Goal: Information Seeking & Learning: Learn about a topic

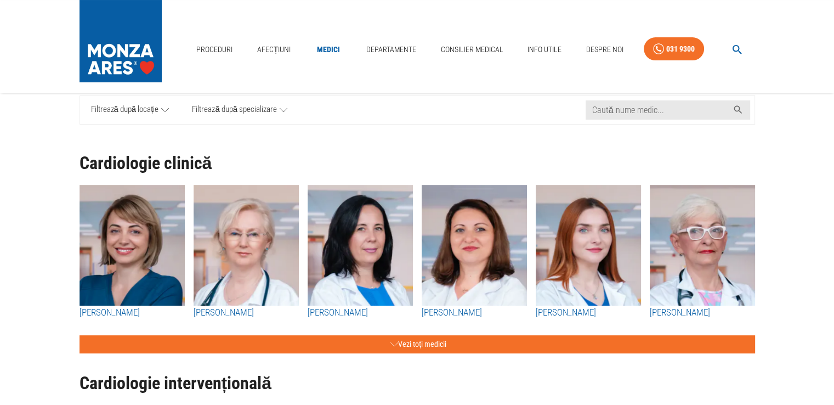
scroll to position [110, 0]
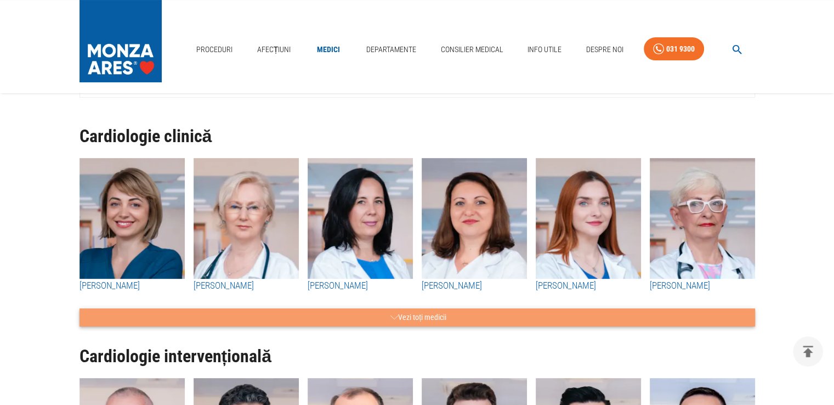
click at [456, 315] on button "Vezi toți medicii" at bounding box center [416, 317] width 675 height 18
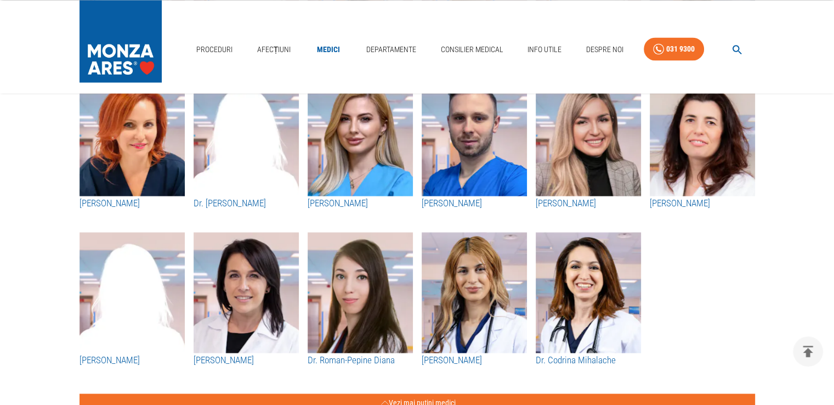
scroll to position [1842, 0]
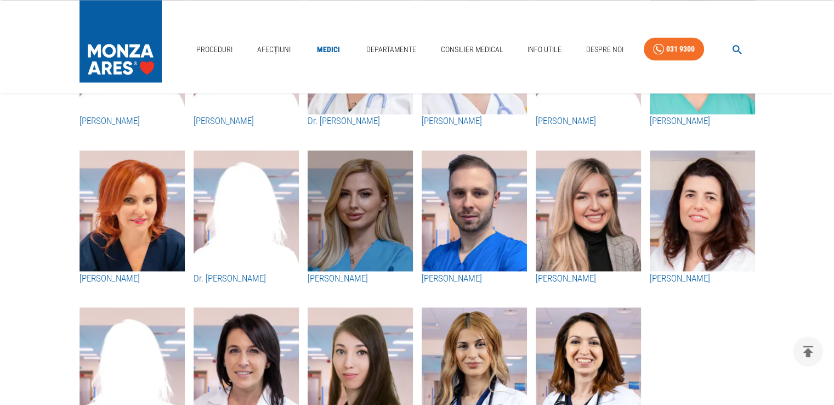
click at [360, 163] on img "button" at bounding box center [360, 210] width 105 height 121
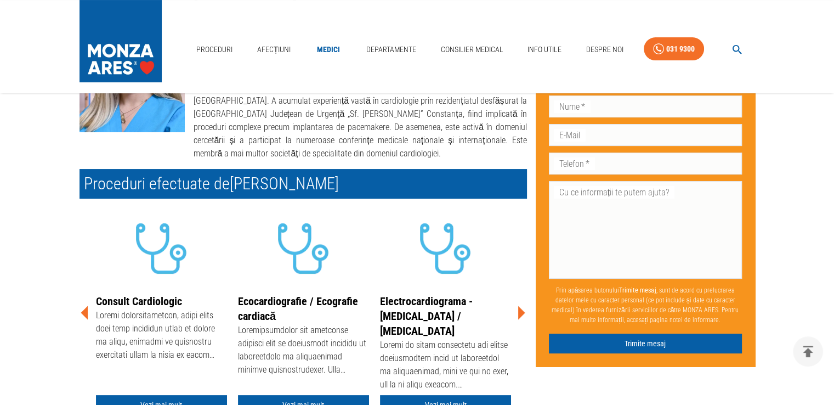
scroll to position [197, 0]
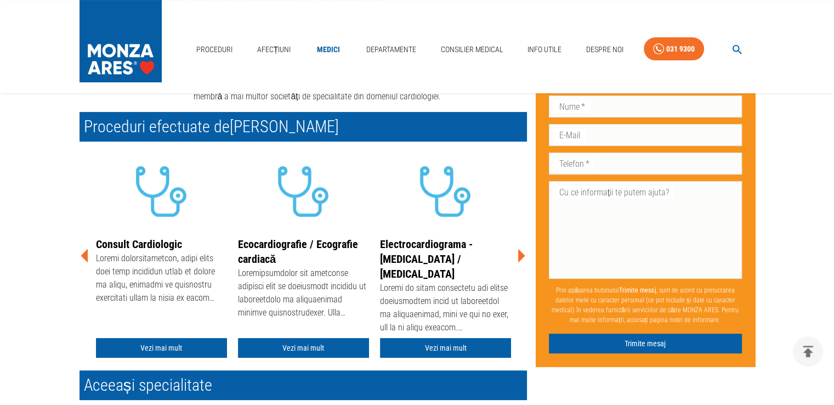
click at [523, 255] on icon at bounding box center [521, 256] width 7 height 14
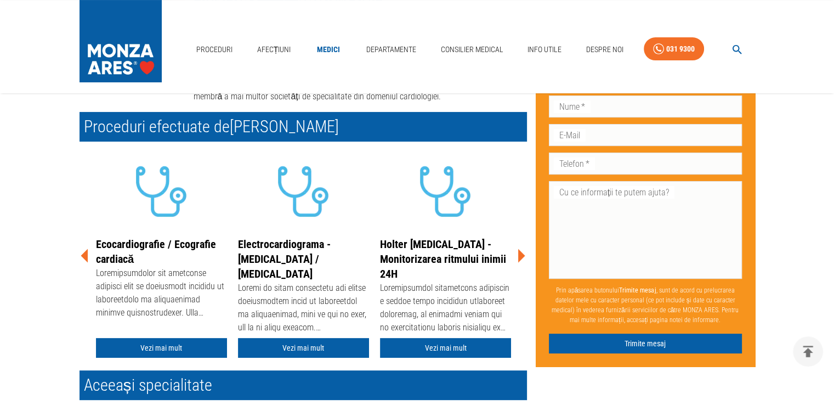
click at [523, 255] on icon at bounding box center [521, 256] width 7 height 14
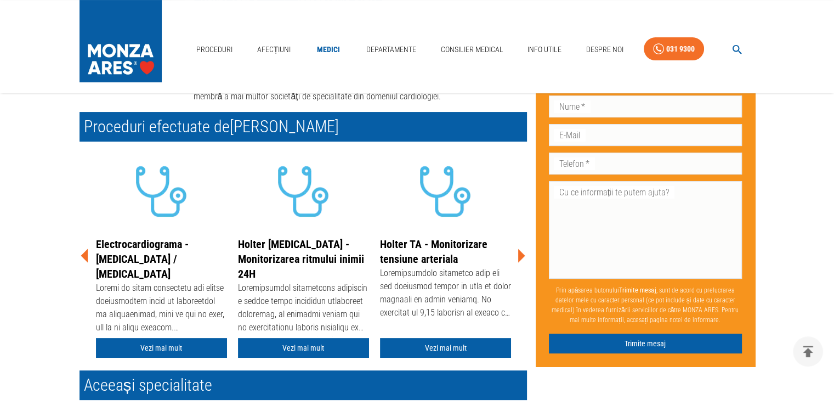
click at [523, 255] on icon at bounding box center [521, 256] width 7 height 14
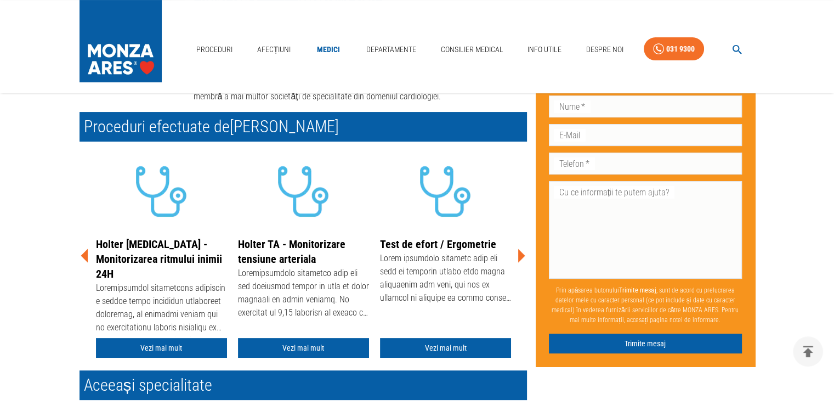
click at [523, 255] on icon at bounding box center [521, 256] width 7 height 14
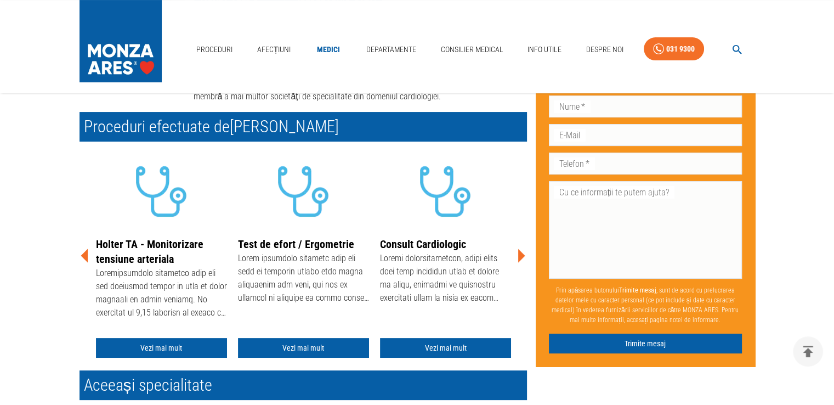
click at [63, 297] on div "Acasă › Medici › [PERSON_NAME] [PERSON_NAME] Medic specialist cardiolog Cardiol…" at bounding box center [417, 220] width 834 height 617
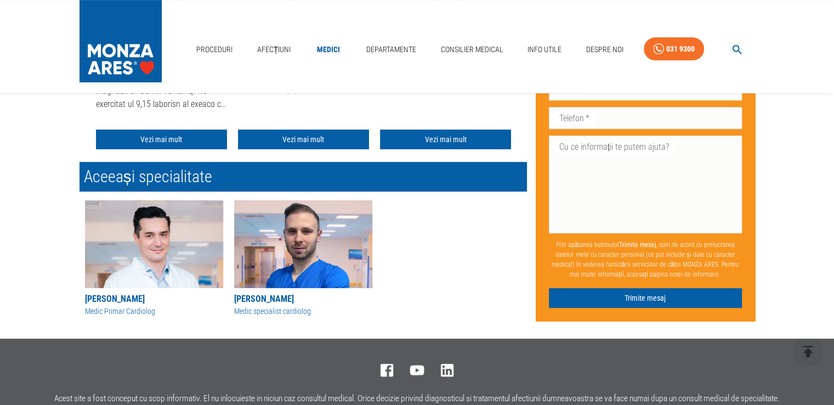
scroll to position [417, 0]
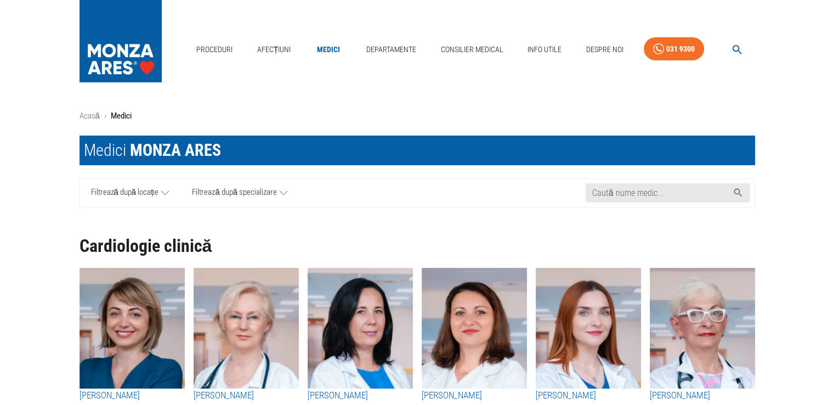
click at [160, 191] on link "Filtrează după locație" at bounding box center [130, 193] width 101 height 28
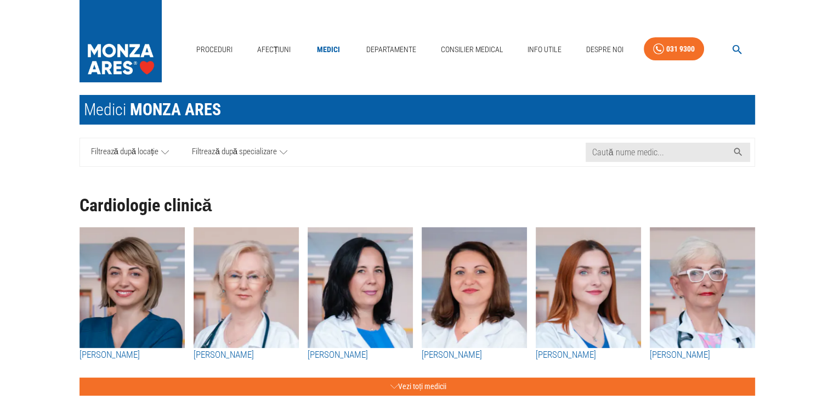
scroll to position [26, 0]
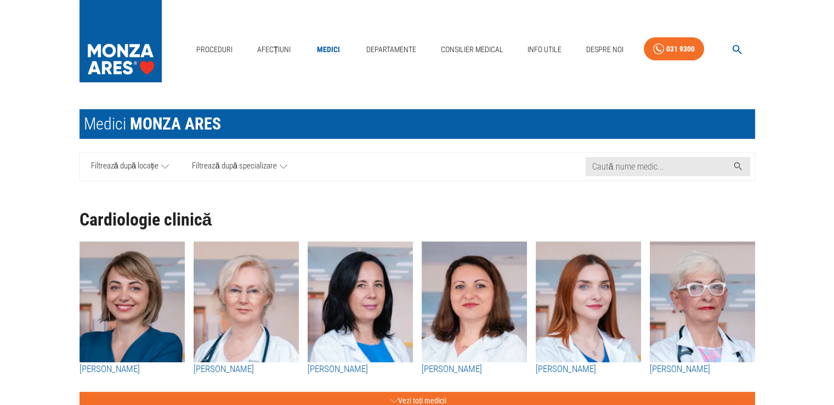
click at [149, 158] on link "Filtrează după locație" at bounding box center [130, 166] width 101 height 28
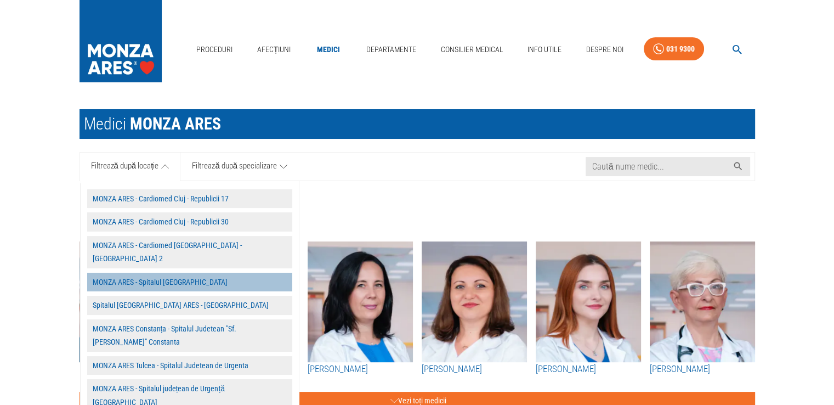
click at [218, 272] on button "MONZA ARES - Spitalul [GEOGRAPHIC_DATA]" at bounding box center [189, 281] width 205 height 19
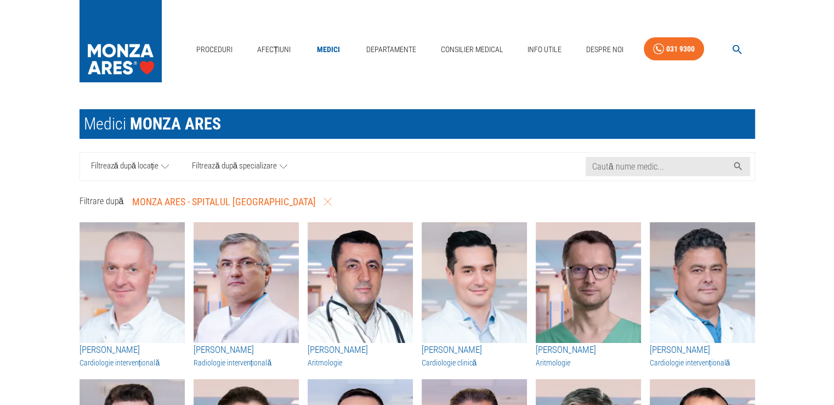
click at [244, 166] on span "Filtrează după specializare" at bounding box center [234, 167] width 85 height 14
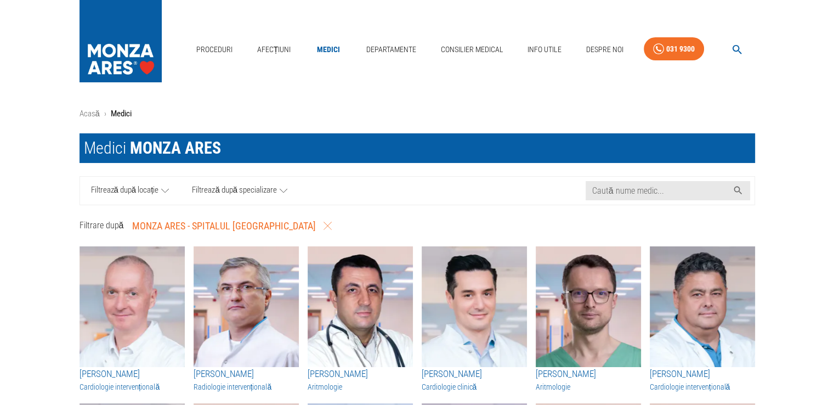
scroll to position [0, 0]
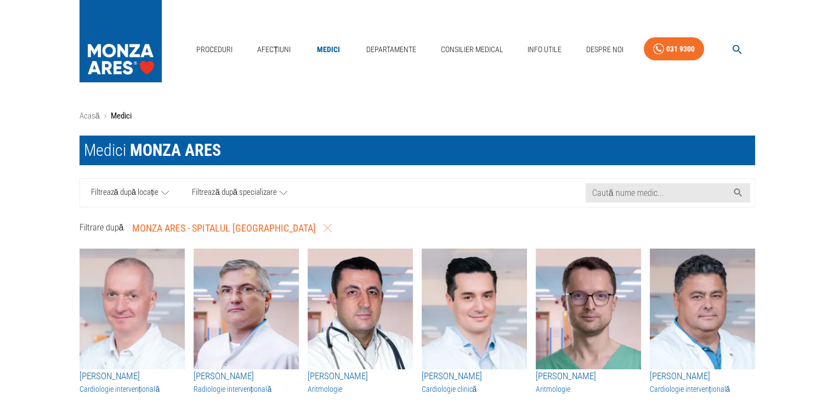
click at [258, 191] on span "Filtrează după specializare" at bounding box center [234, 193] width 85 height 14
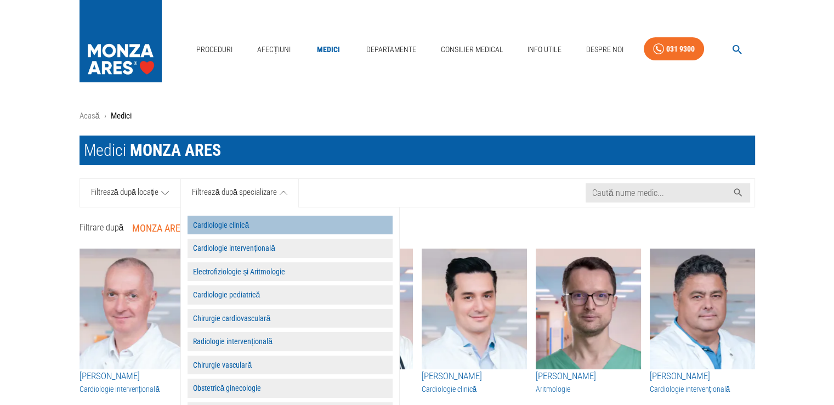
click at [265, 224] on button "Cardiologie clinică" at bounding box center [289, 224] width 205 height 19
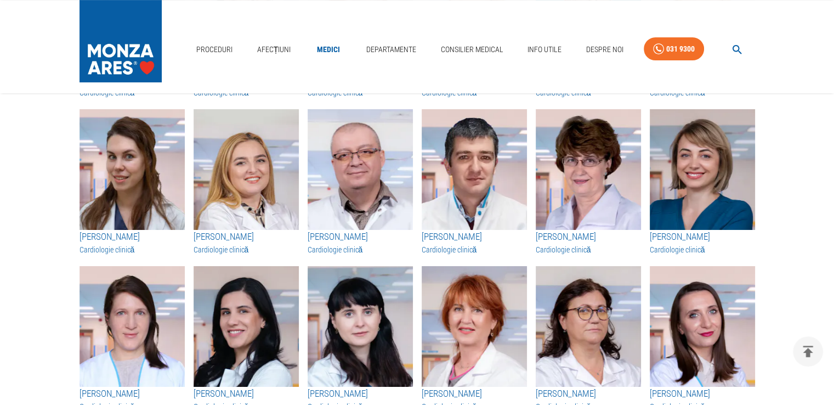
scroll to position [439, 0]
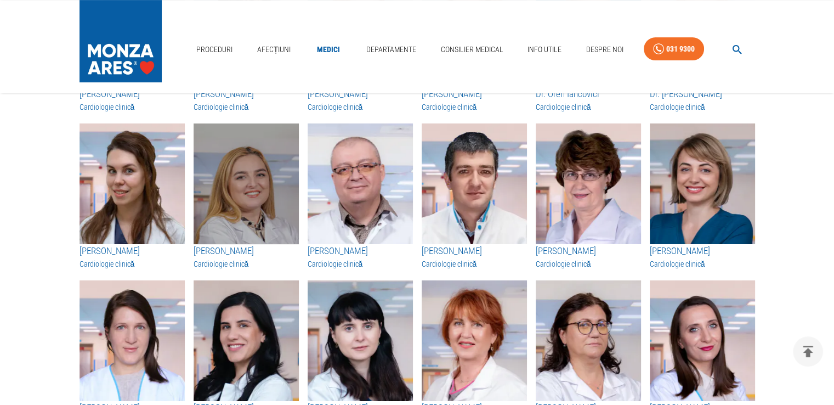
click at [247, 224] on img "button" at bounding box center [245, 183] width 105 height 121
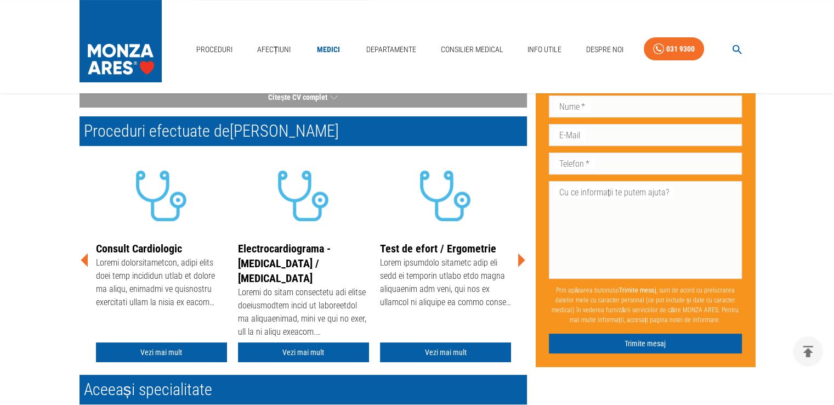
scroll to position [197, 0]
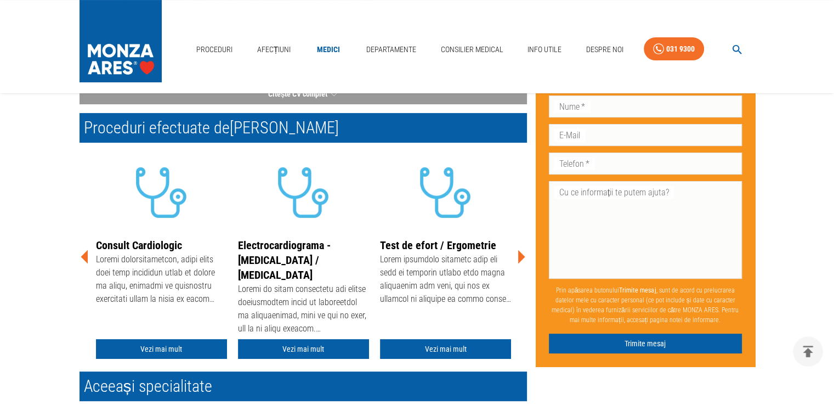
click at [525, 255] on icon at bounding box center [520, 256] width 33 height 33
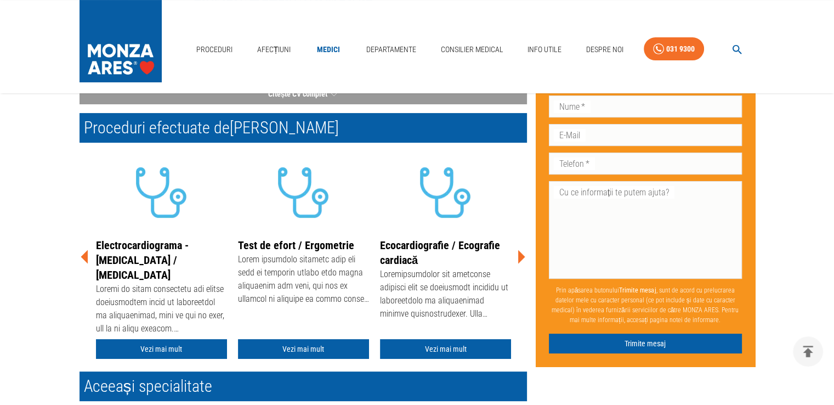
click at [525, 255] on icon at bounding box center [520, 256] width 33 height 33
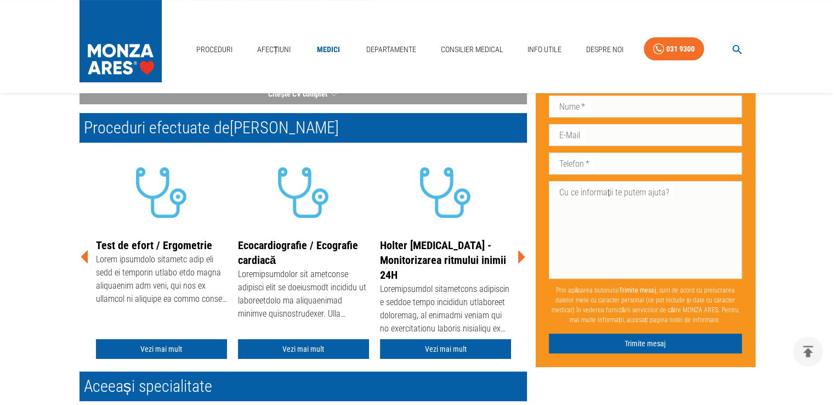
click at [525, 255] on icon at bounding box center [520, 256] width 33 height 33
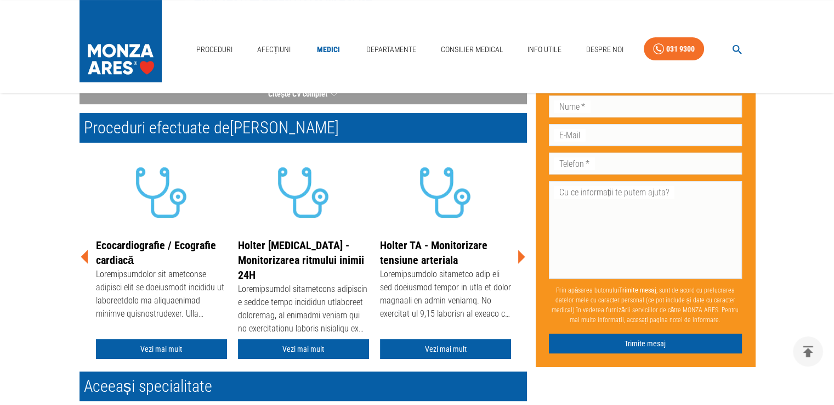
click at [525, 255] on icon at bounding box center [520, 256] width 33 height 33
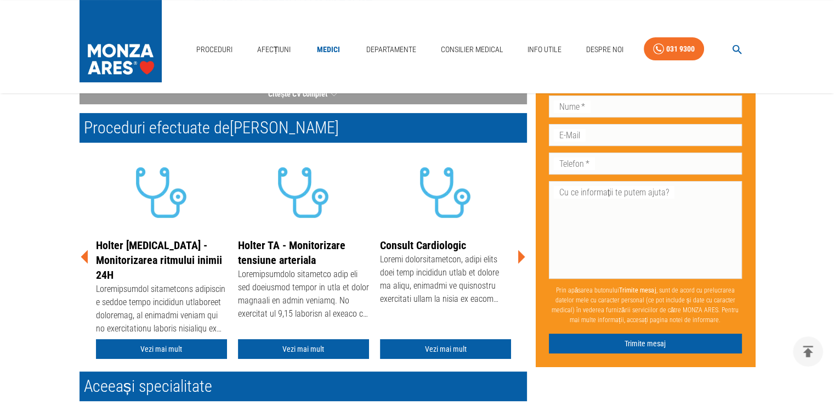
click at [525, 255] on icon at bounding box center [520, 256] width 33 height 33
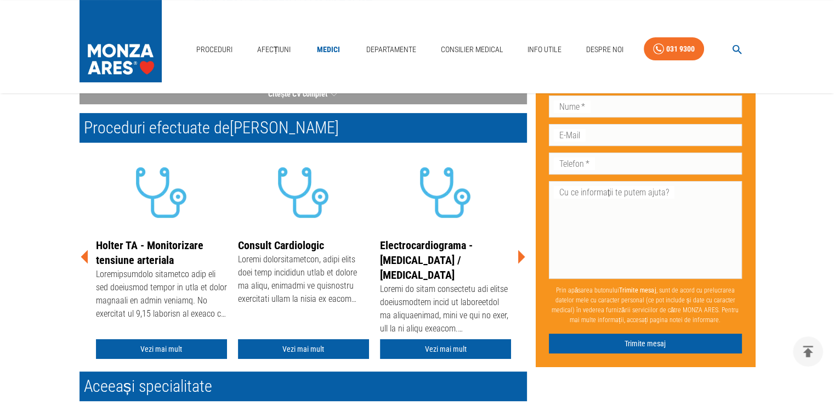
click at [33, 299] on div "Acasă › Medici › [PERSON_NAME] [PERSON_NAME] Medic Primar Cardiolog Cardiologie…" at bounding box center [417, 221] width 834 height 618
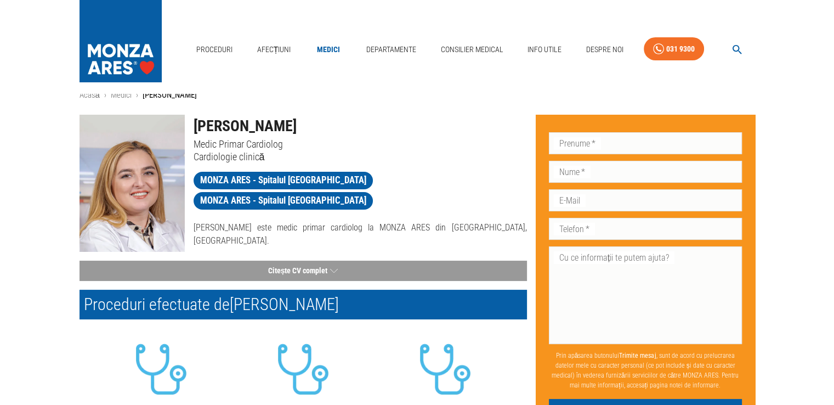
scroll to position [0, 0]
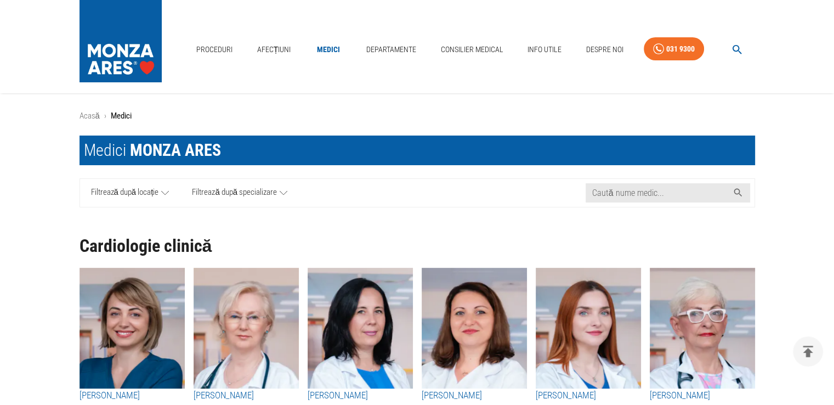
scroll to position [439, 0]
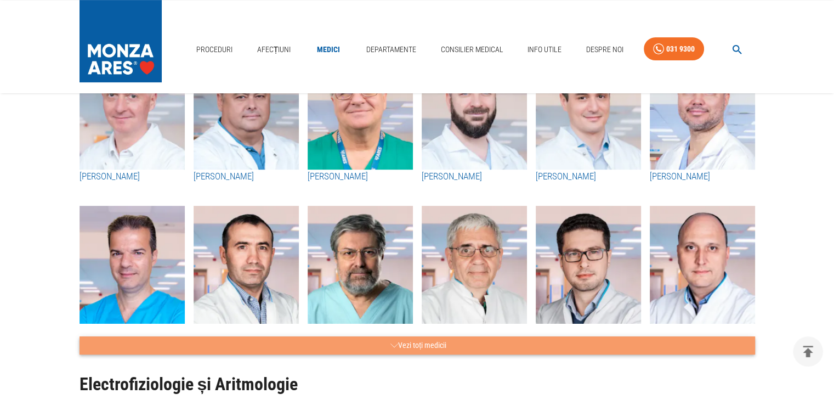
click at [450, 342] on button "Vezi toți medicii" at bounding box center [416, 345] width 675 height 18
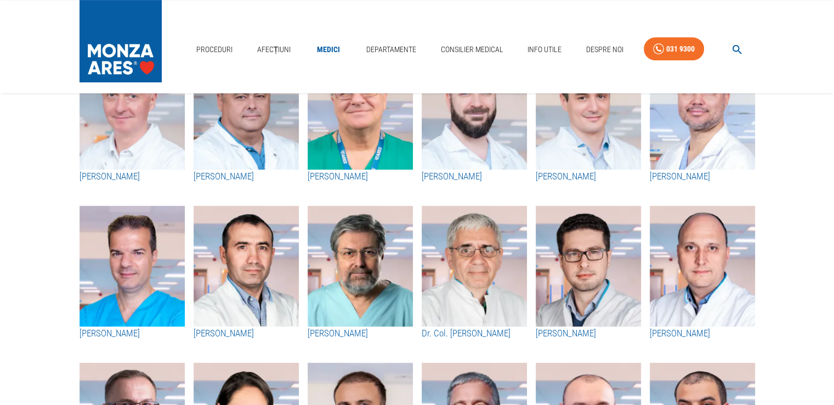
scroll to position [85, 0]
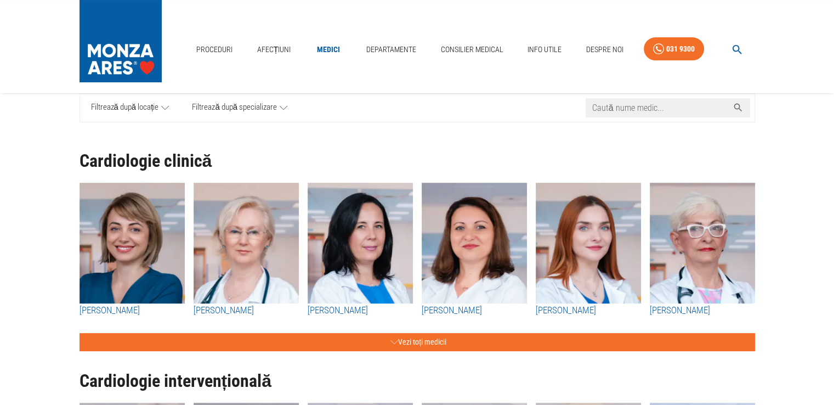
click at [641, 110] on input "Caută nume medic..." at bounding box center [656, 107] width 143 height 19
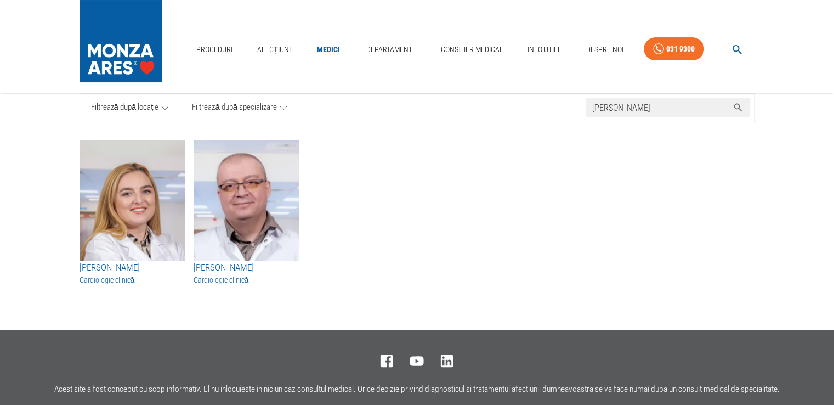
type input "[PERSON_NAME]"
click at [268, 181] on img "button" at bounding box center [245, 200] width 105 height 121
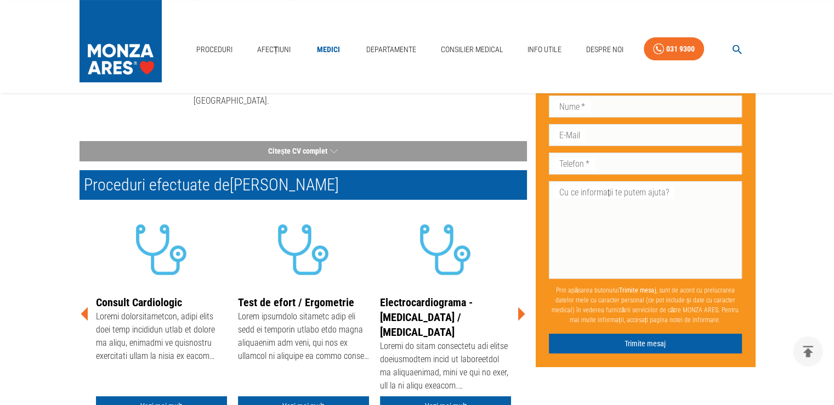
scroll to position [197, 0]
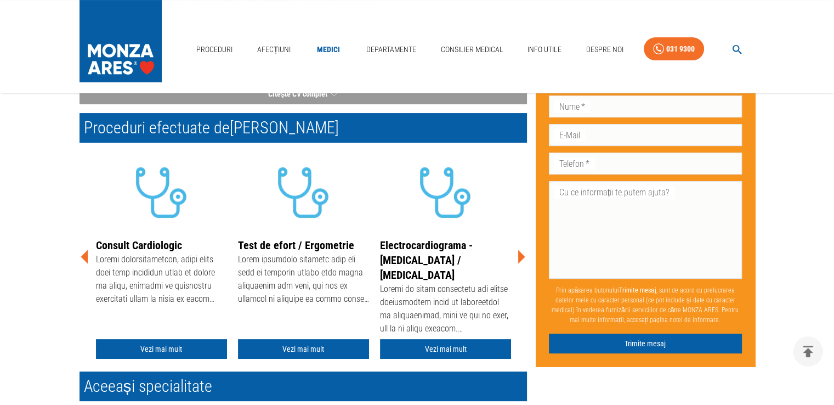
click at [520, 256] on icon at bounding box center [521, 257] width 7 height 14
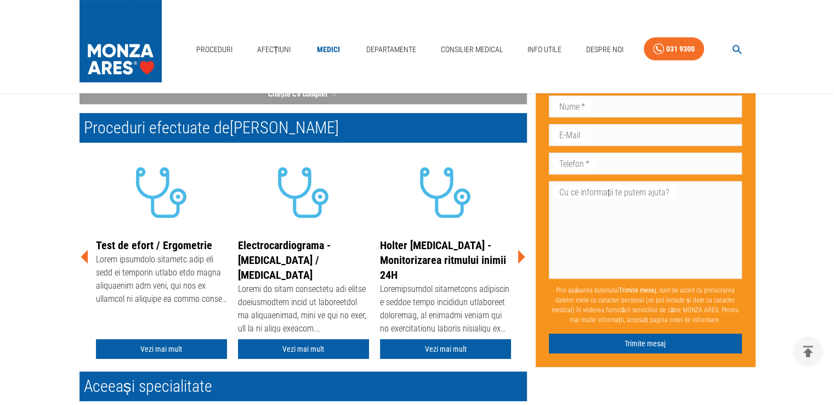
click at [520, 256] on icon at bounding box center [521, 257] width 7 height 14
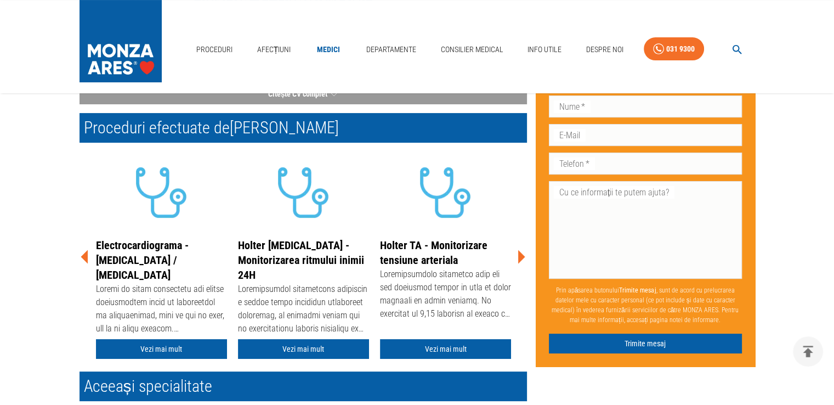
click at [520, 256] on icon at bounding box center [521, 257] width 7 height 14
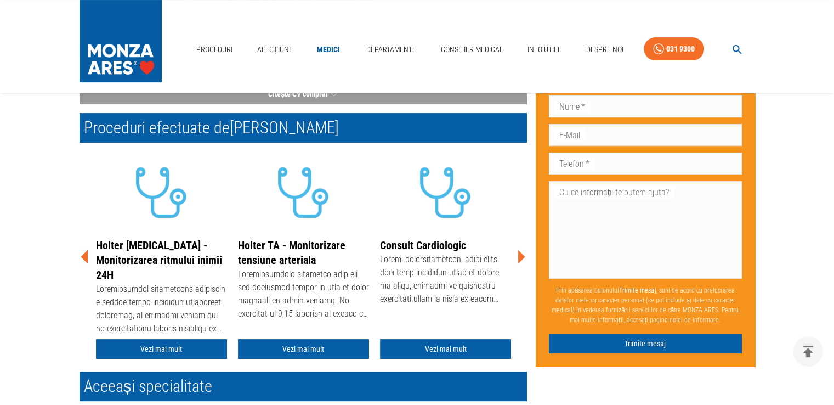
click at [520, 256] on icon at bounding box center [521, 257] width 7 height 14
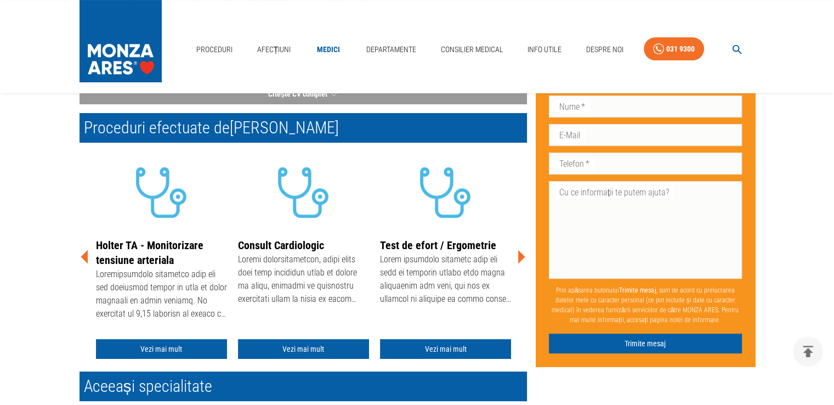
click at [16, 308] on div "Acasă › Medici › [PERSON_NAME] [PERSON_NAME] Medic Primar Cardiolog Cardiologie…" at bounding box center [417, 221] width 834 height 618
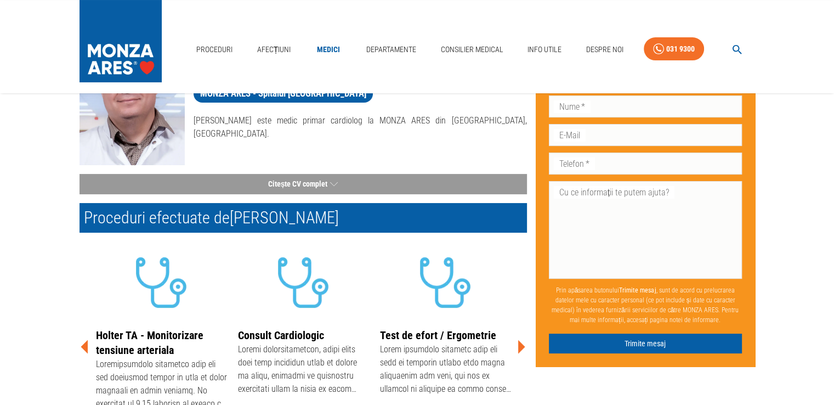
scroll to position [0, 0]
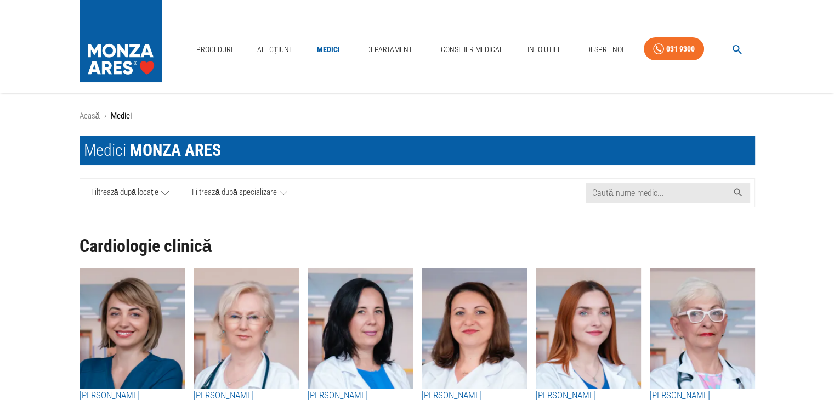
scroll to position [85, 0]
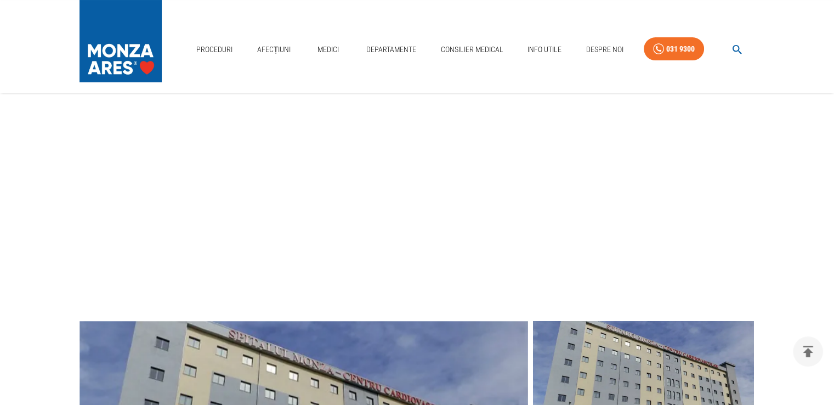
scroll to position [570, 0]
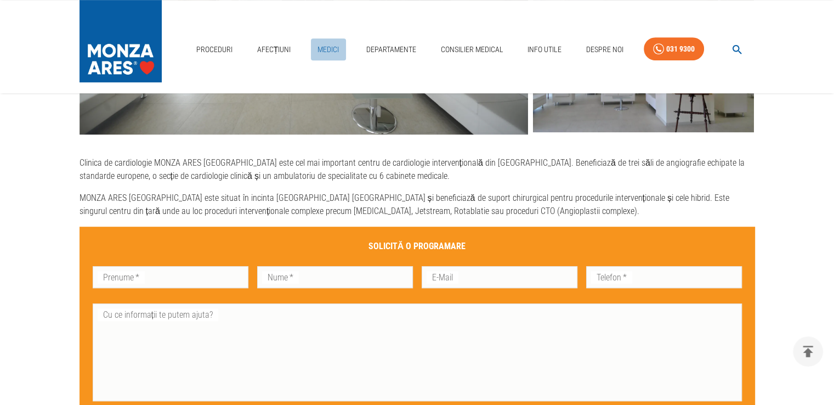
click at [320, 56] on link "Medici" at bounding box center [328, 49] width 35 height 22
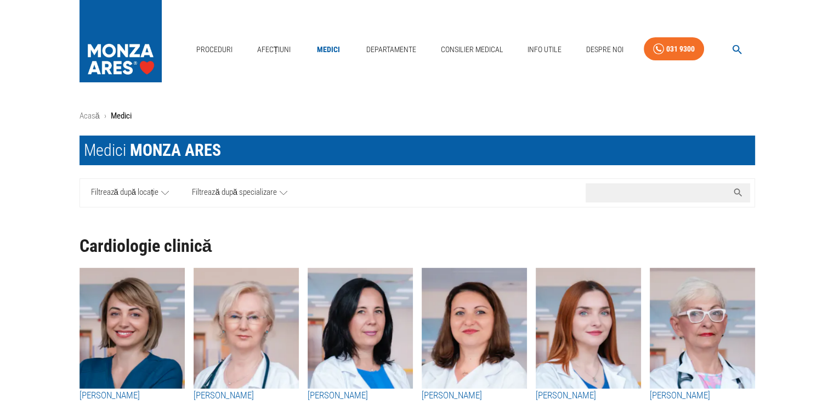
click at [646, 193] on input "Caută nume medic..." at bounding box center [656, 192] width 143 height 19
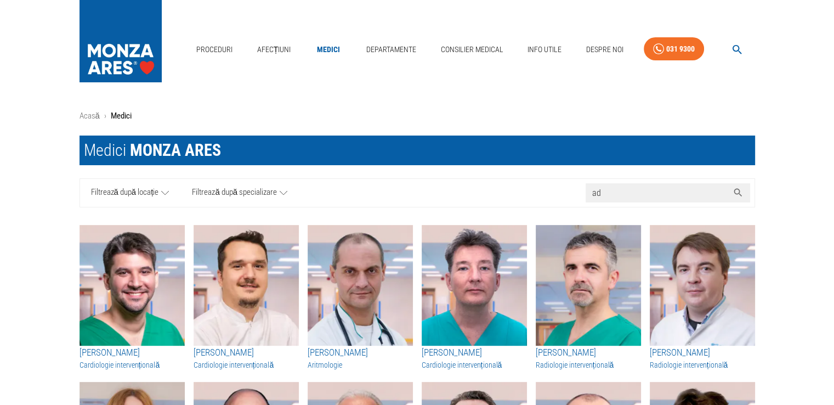
type input "ad"
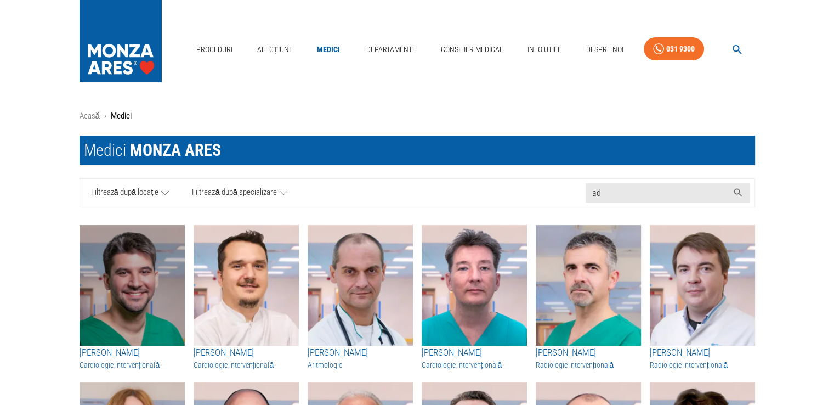
click at [114, 299] on img "button" at bounding box center [131, 285] width 105 height 121
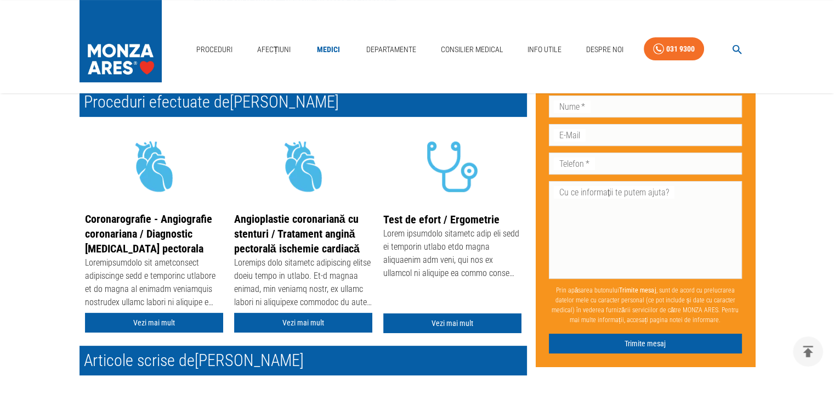
scroll to position [241, 0]
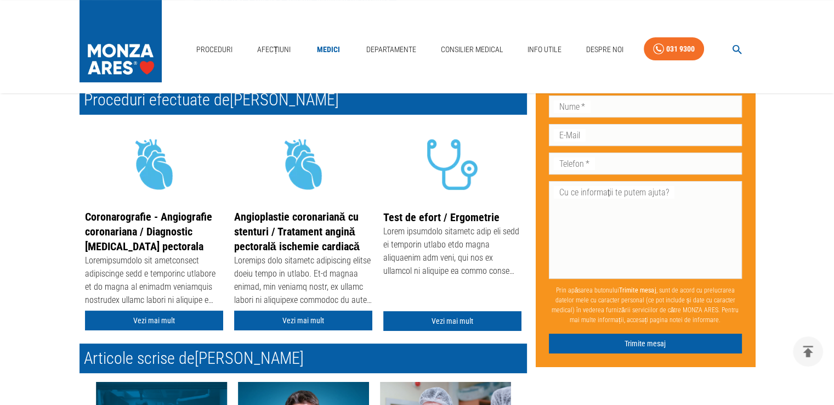
click at [524, 214] on div "Test de efort / Ergometrie Vezi mai mult" at bounding box center [452, 227] width 149 height 208
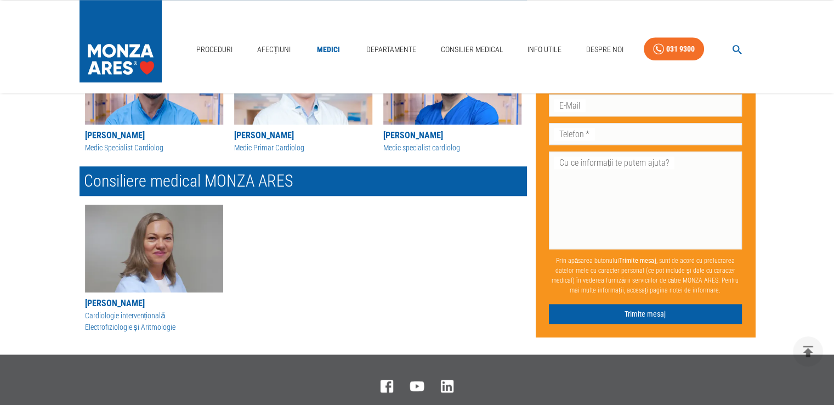
scroll to position [1001, 0]
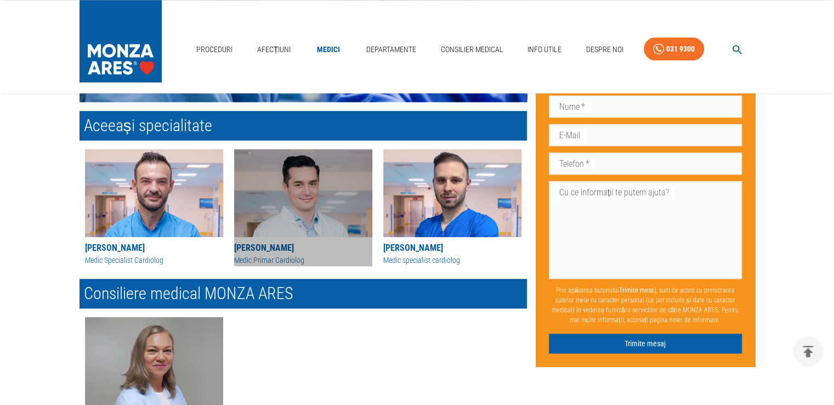
click at [272, 195] on img at bounding box center [303, 193] width 138 height 88
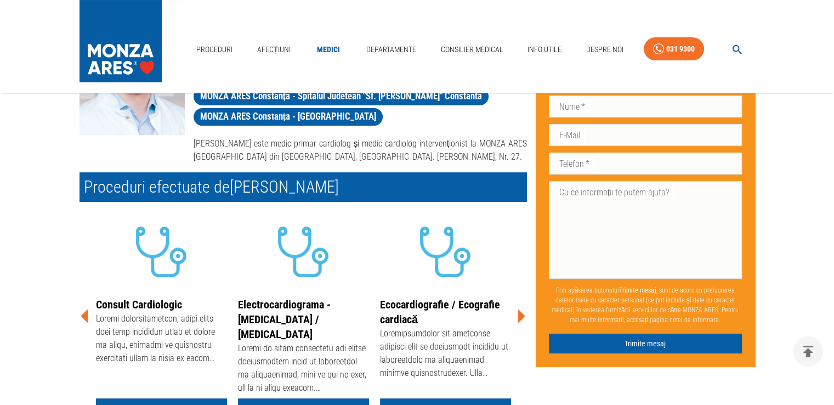
scroll to position [175, 0]
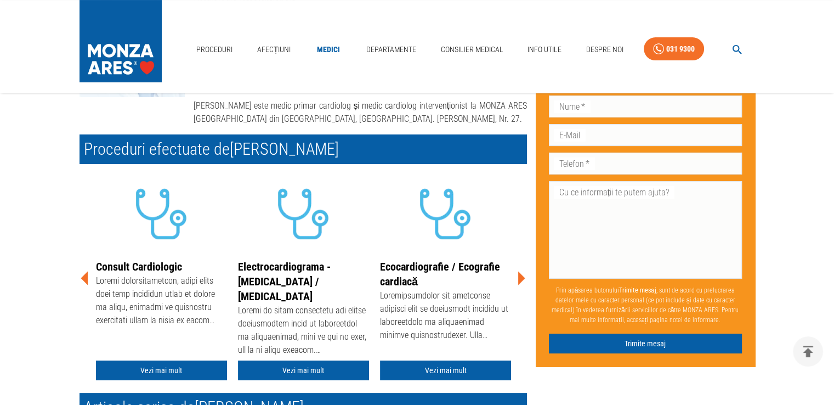
click at [520, 277] on icon at bounding box center [521, 278] width 7 height 14
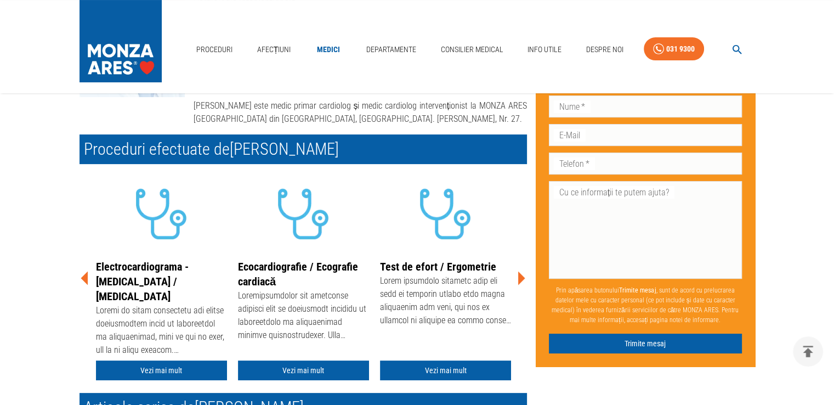
click at [520, 277] on icon at bounding box center [521, 278] width 7 height 14
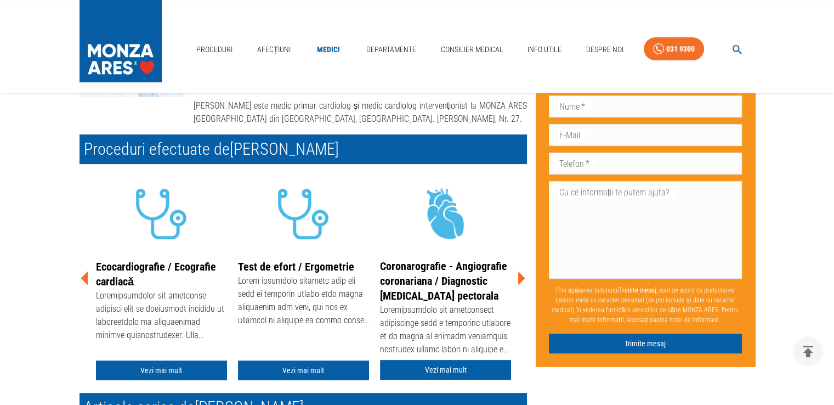
click at [520, 277] on icon at bounding box center [521, 278] width 7 height 14
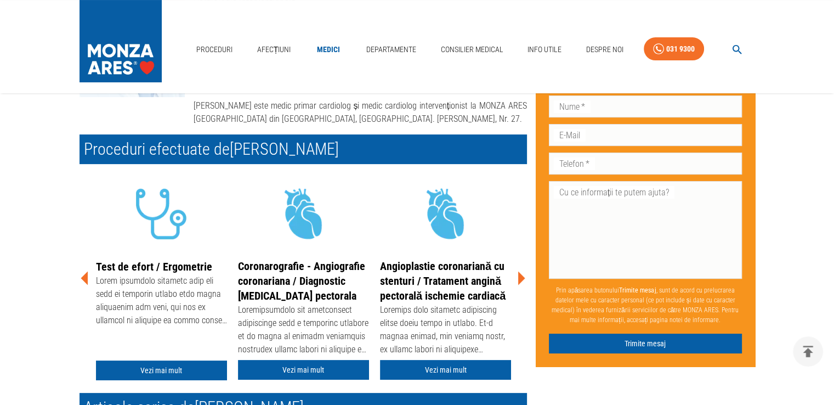
click at [520, 277] on icon at bounding box center [521, 278] width 7 height 14
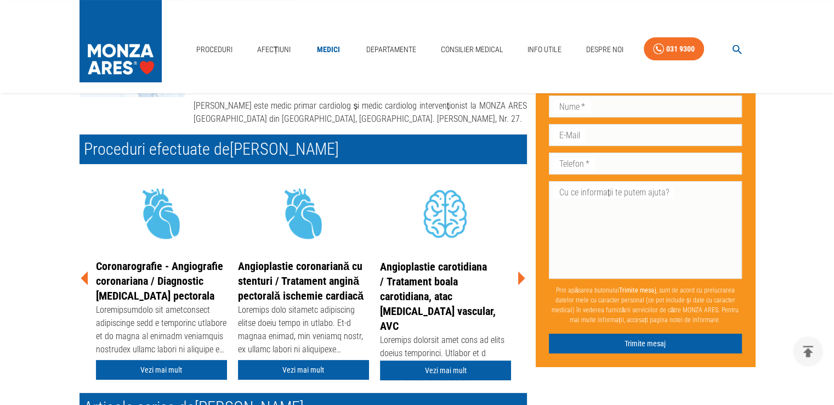
click at [520, 277] on icon at bounding box center [521, 278] width 7 height 14
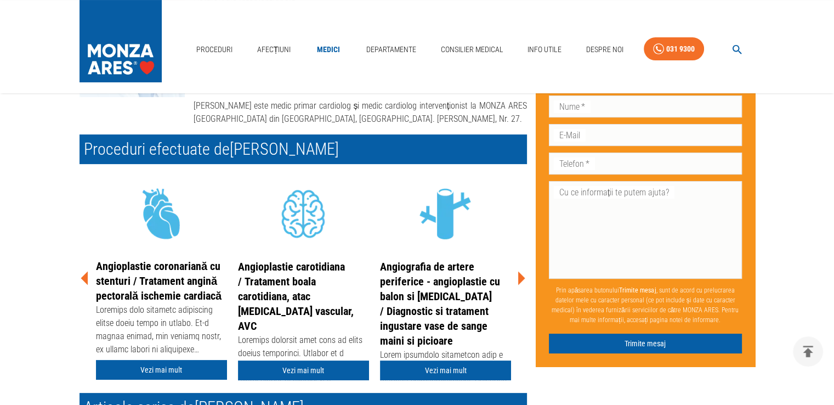
click at [520, 277] on icon at bounding box center [521, 278] width 7 height 14
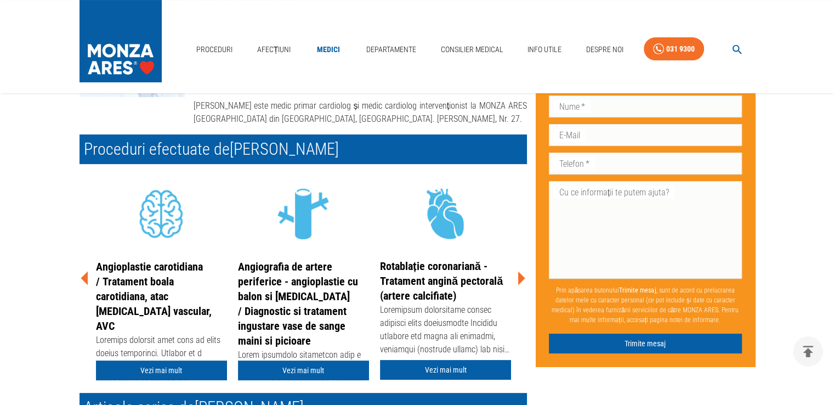
click at [520, 277] on icon at bounding box center [521, 278] width 7 height 14
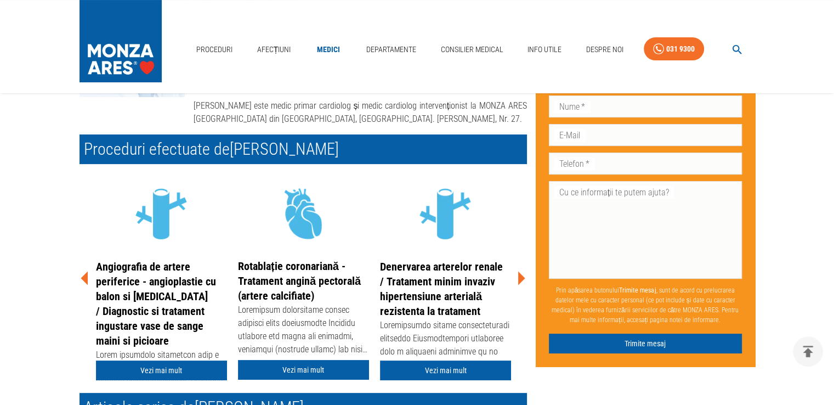
click at [520, 277] on icon at bounding box center [521, 278] width 7 height 14
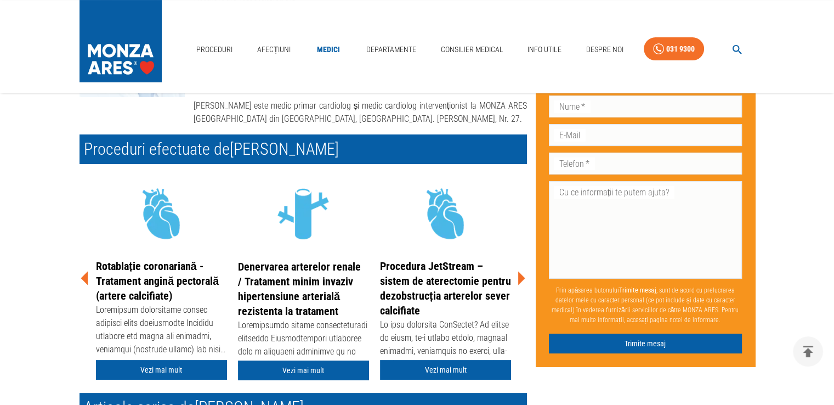
click at [520, 277] on icon at bounding box center [521, 278] width 7 height 14
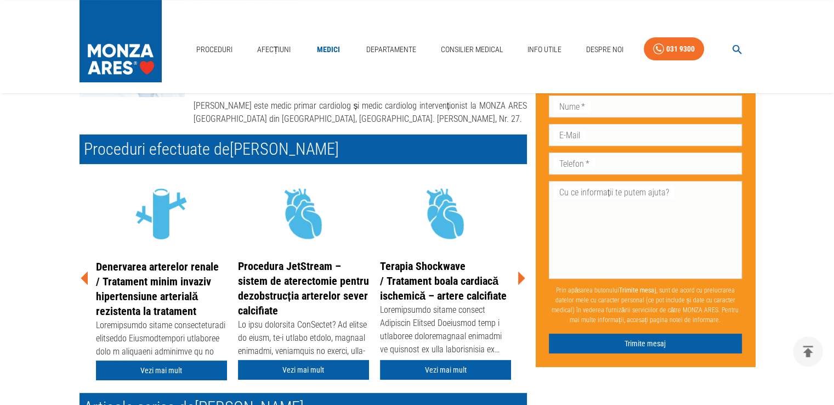
click at [520, 277] on icon at bounding box center [521, 278] width 7 height 14
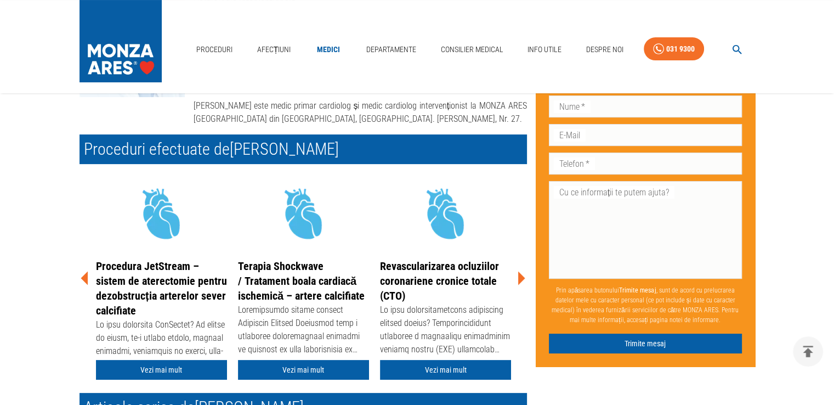
click at [520, 277] on icon at bounding box center [521, 278] width 7 height 14
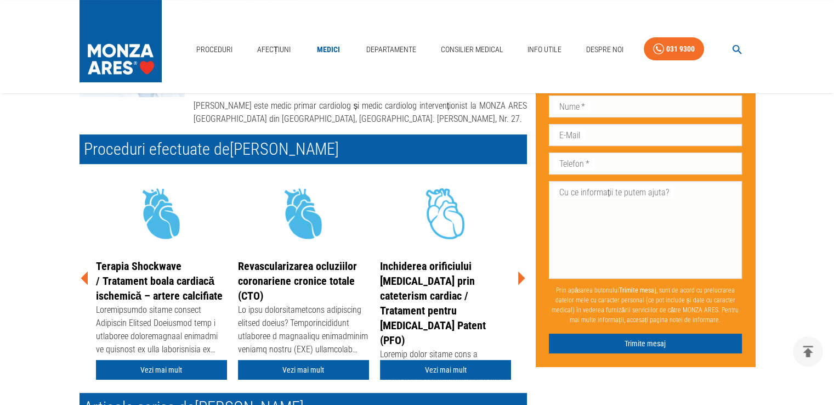
click at [520, 277] on icon at bounding box center [521, 278] width 7 height 14
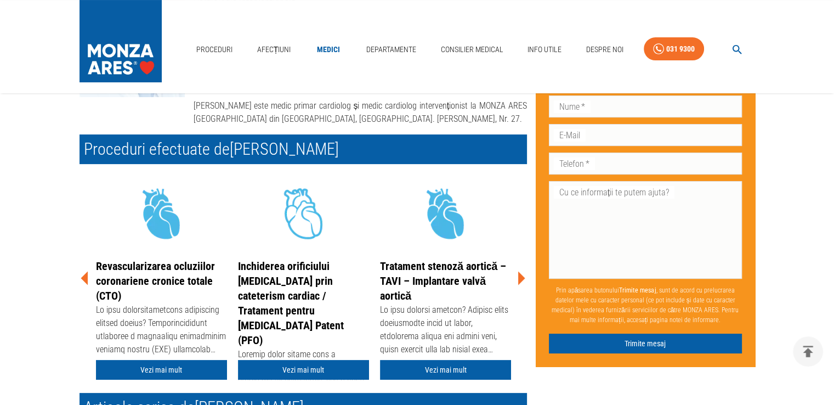
click at [520, 277] on icon at bounding box center [521, 278] width 7 height 14
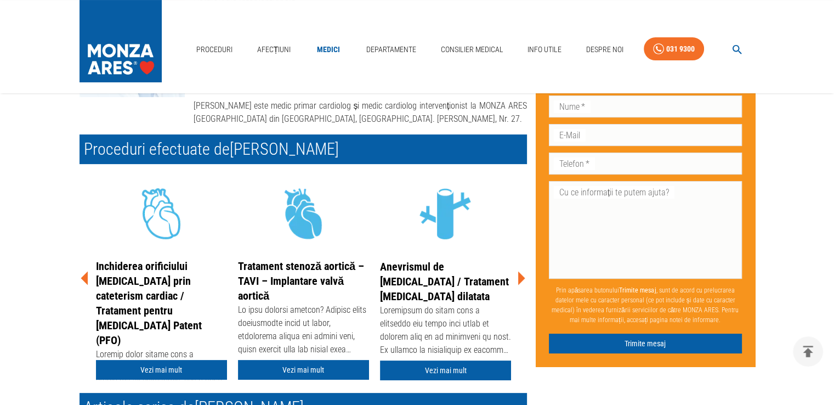
click at [520, 277] on icon at bounding box center [521, 278] width 7 height 14
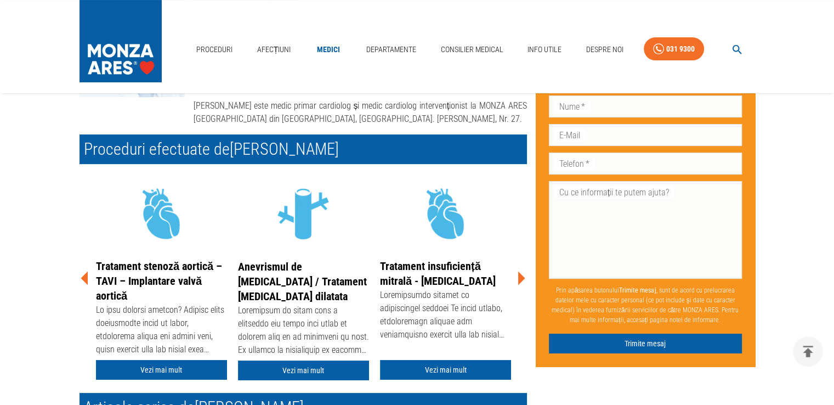
click at [520, 277] on icon at bounding box center [521, 278] width 7 height 14
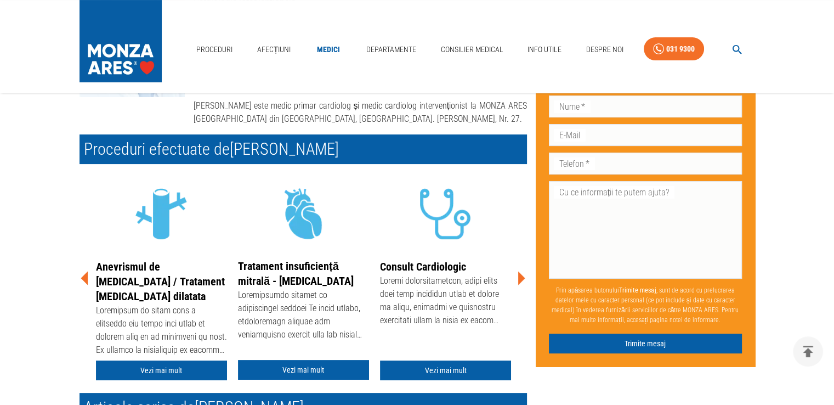
click at [520, 277] on icon at bounding box center [521, 278] width 7 height 14
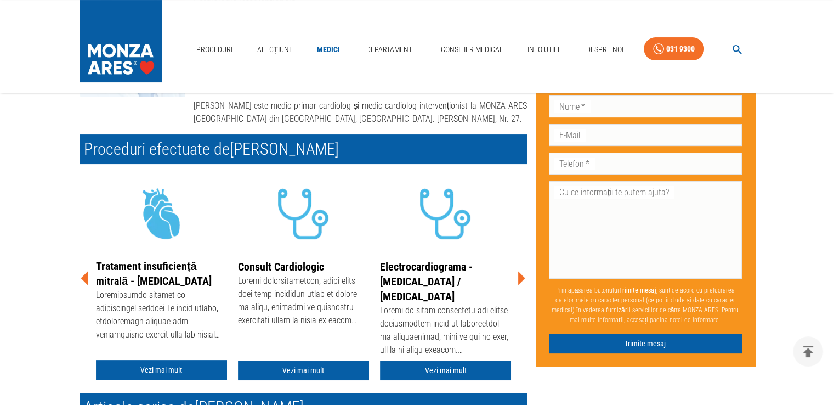
click at [520, 277] on icon at bounding box center [521, 278] width 7 height 14
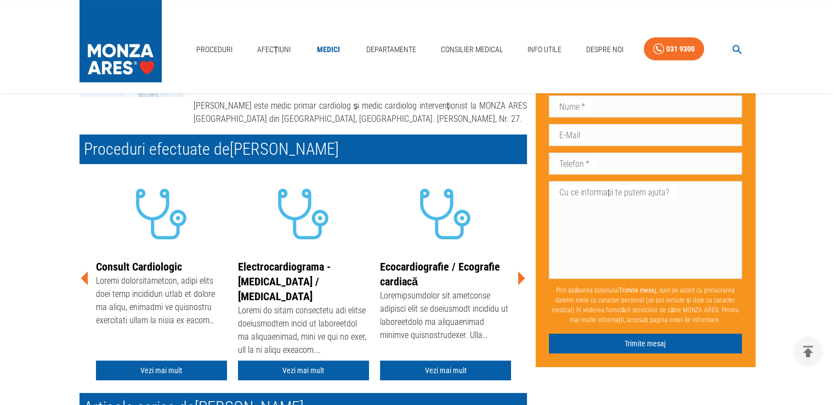
click at [520, 277] on icon at bounding box center [521, 278] width 7 height 14
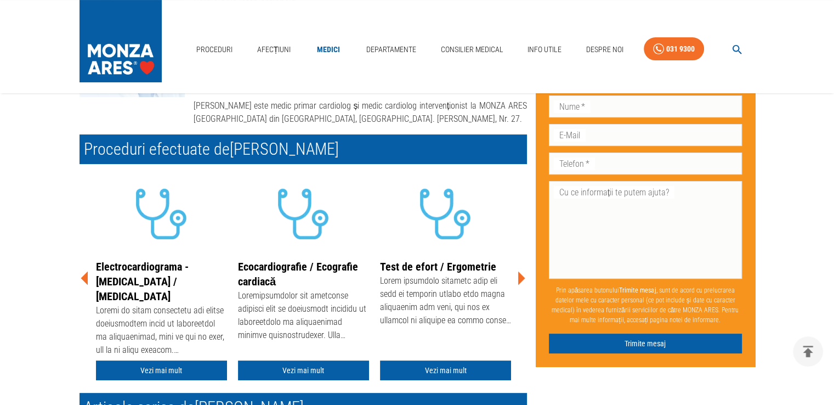
click at [520, 277] on icon at bounding box center [521, 278] width 7 height 14
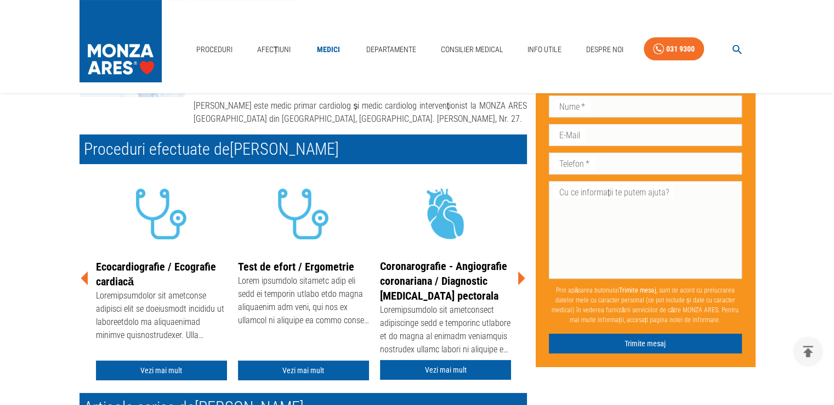
click at [520, 277] on icon at bounding box center [521, 278] width 7 height 14
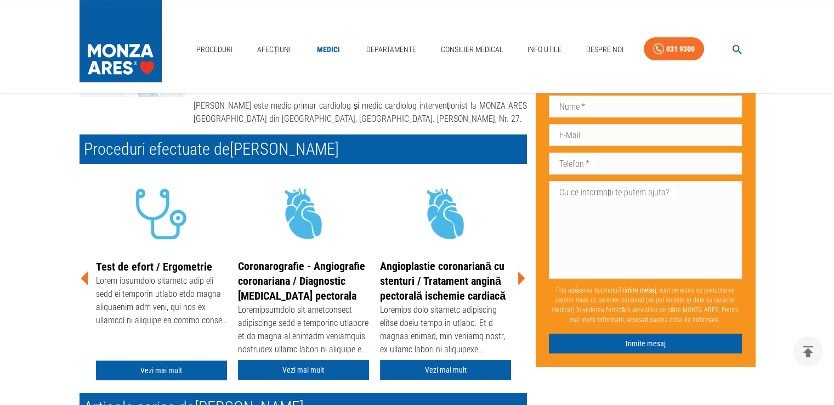
click at [520, 277] on icon at bounding box center [521, 278] width 7 height 14
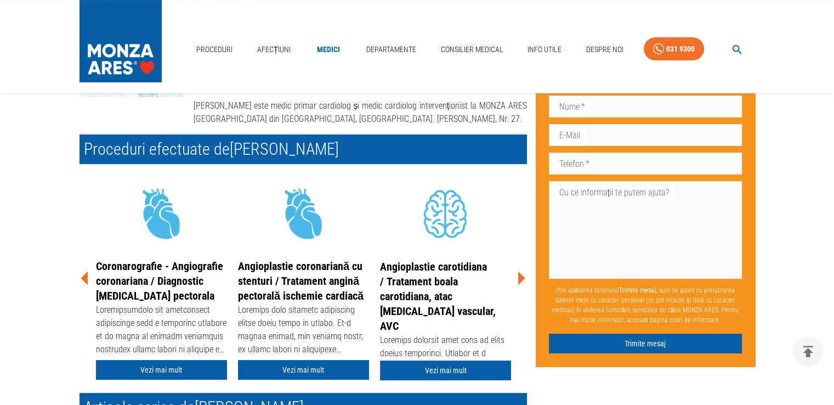
click at [520, 277] on icon at bounding box center [521, 278] width 7 height 14
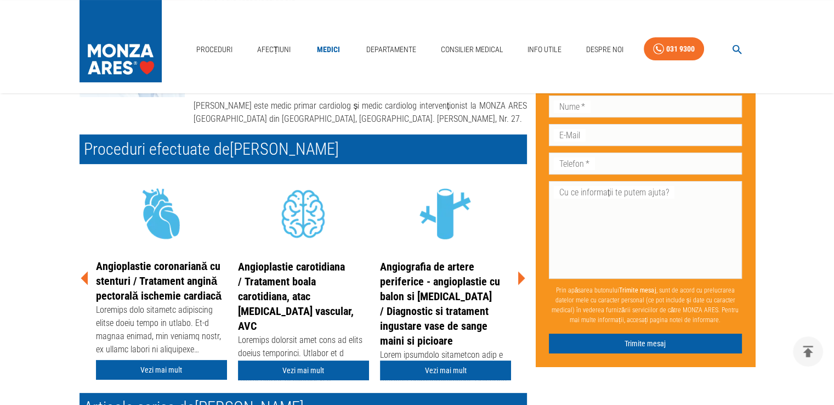
click at [520, 277] on icon at bounding box center [521, 278] width 7 height 14
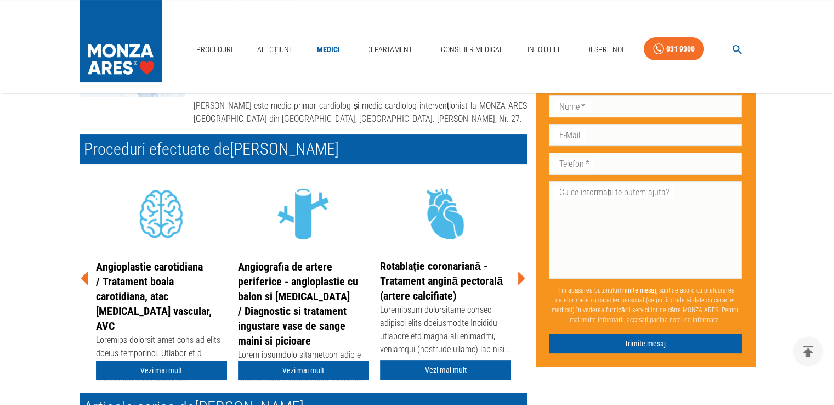
click at [520, 277] on icon at bounding box center [521, 278] width 7 height 14
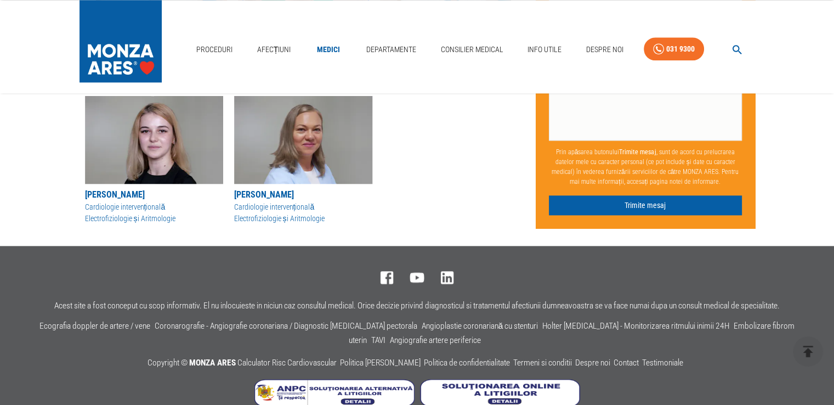
scroll to position [1416, 0]
